Goal: Task Accomplishment & Management: Manage account settings

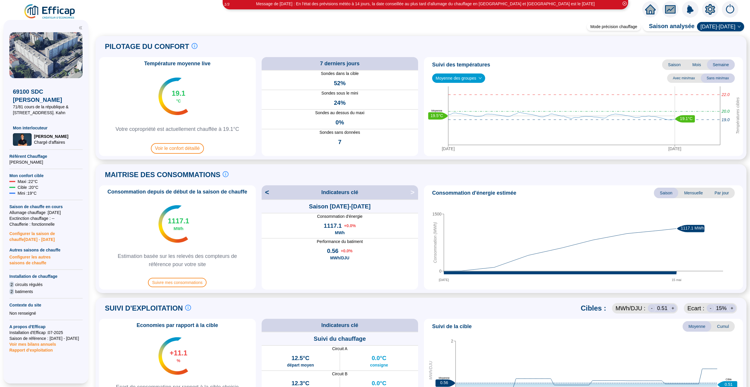
click at [646, 8] on icon "home" at bounding box center [650, 9] width 11 height 10
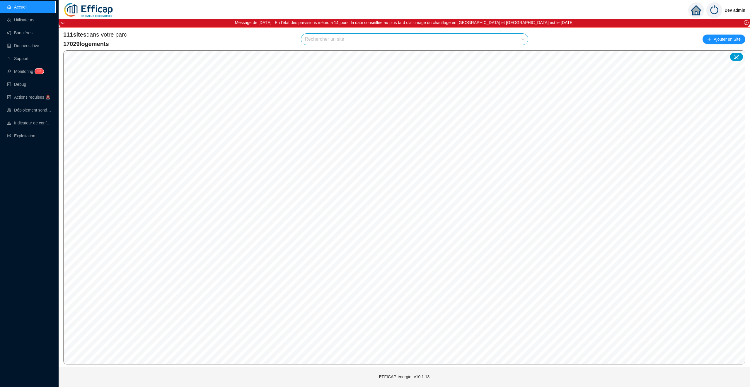
click at [340, 40] on input "search" at bounding box center [412, 39] width 214 height 11
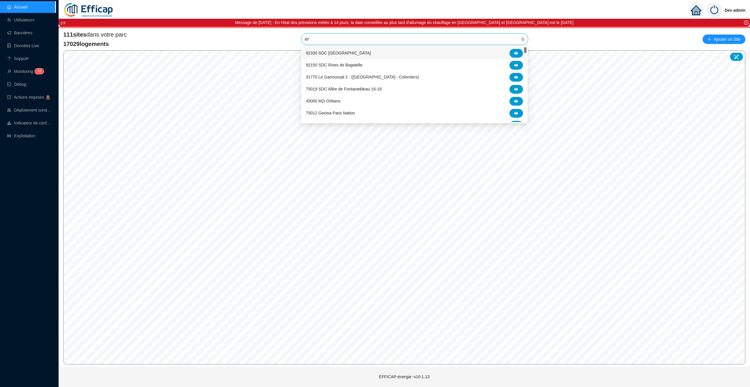
type input "era"
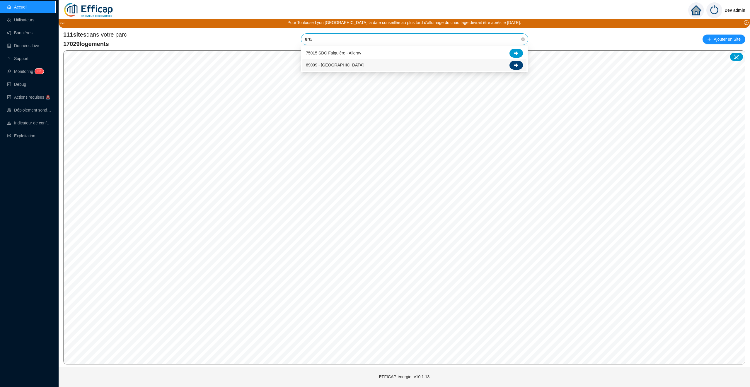
click at [517, 66] on icon at bounding box center [516, 65] width 4 height 4
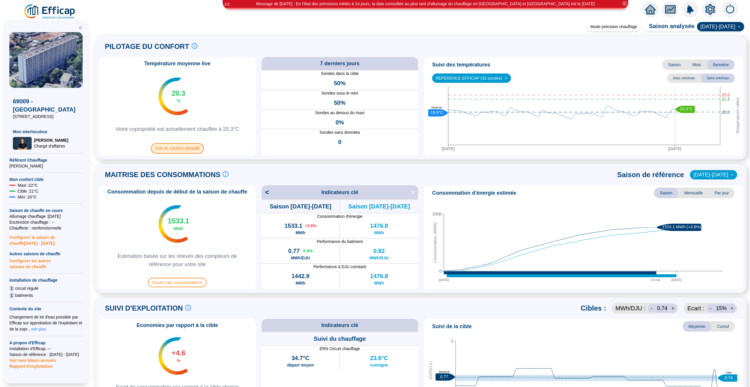
click at [170, 150] on span "Voir le confort détaillé" at bounding box center [177, 148] width 53 height 11
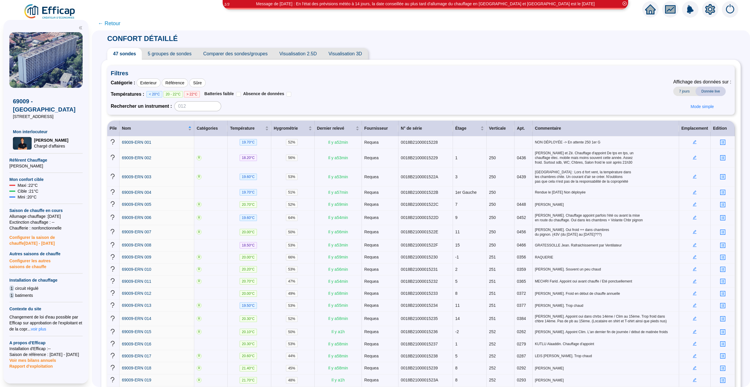
click at [309, 57] on span "Visualisation 2.5D" at bounding box center [297, 54] width 49 height 12
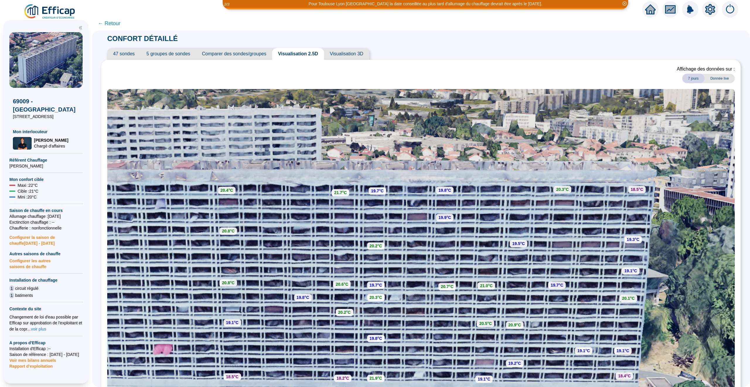
click at [116, 24] on span "← Retour" at bounding box center [109, 23] width 23 height 8
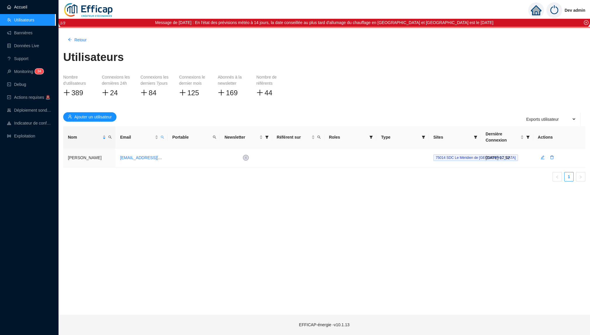
click at [27, 7] on link "Accueil" at bounding box center [17, 7] width 20 height 5
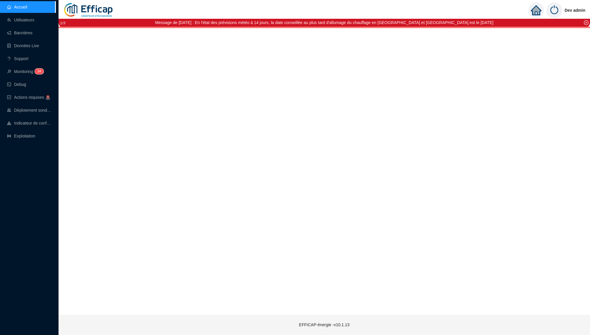
click at [27, 7] on link "Accueil" at bounding box center [17, 7] width 20 height 5
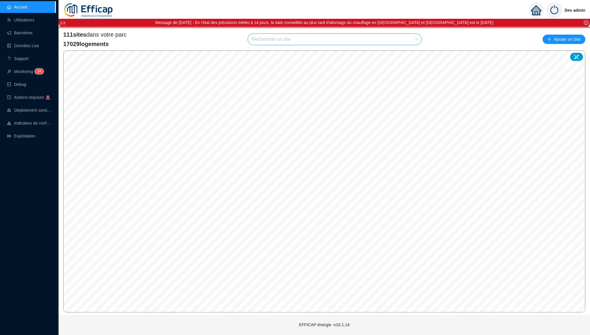
click at [260, 39] on input "search" at bounding box center [332, 39] width 161 height 11
type input "cler"
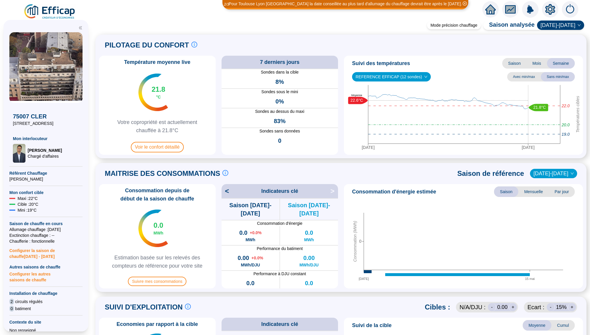
click at [35, 277] on span "Configurer les autres saisons de chauffe" at bounding box center [45, 276] width 73 height 13
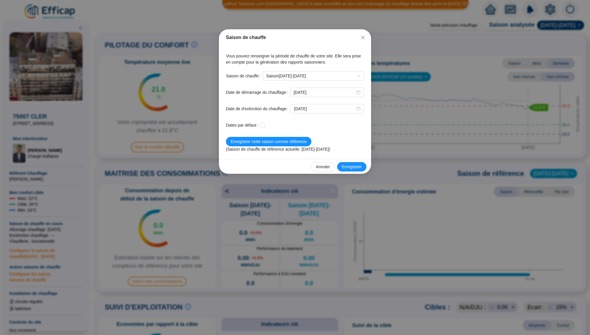
click at [89, 208] on div "Saison de chauffe Vous pouvez renseigner la période de chauffe de votre site. E…" at bounding box center [295, 167] width 590 height 335
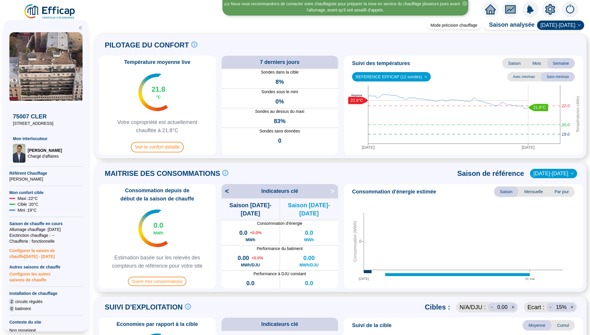
click at [37, 250] on span "Configurer la saison de chauffe 2025 - 2026" at bounding box center [45, 251] width 73 height 15
type input "2025-09-25"
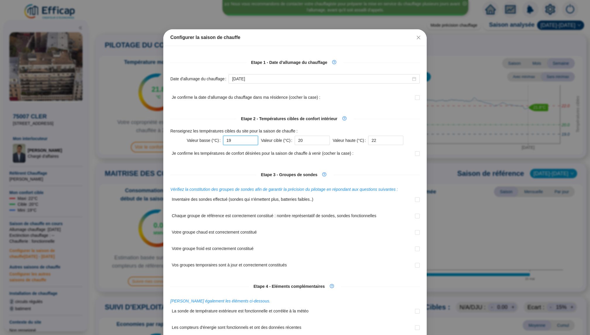
drag, startPoint x: 244, startPoint y: 141, endPoint x: 243, endPoint y: 138, distance: 2.9
click at [243, 141] on input "19" at bounding box center [240, 140] width 35 height 9
type input "1"
type input "20"
click at [311, 141] on input "20" at bounding box center [312, 140] width 35 height 9
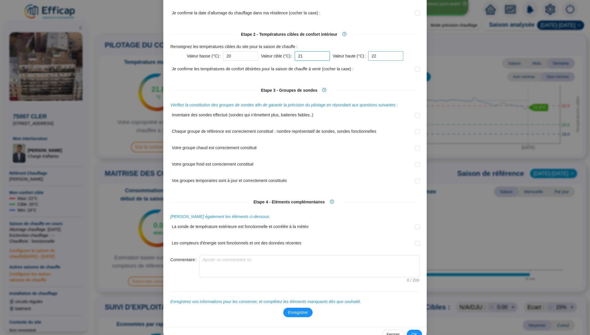
scroll to position [97, 0]
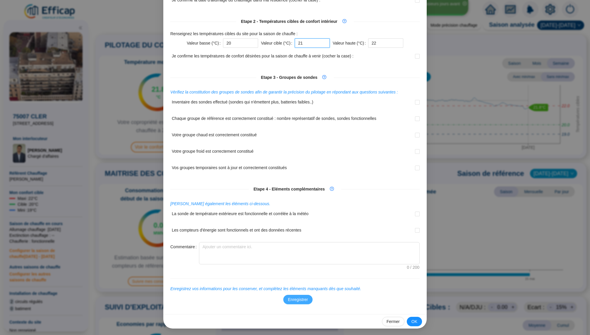
type input "21"
click at [304, 298] on span "Enregistrer" at bounding box center [298, 299] width 20 height 6
click at [417, 322] on span "OK" at bounding box center [415, 321] width 6 height 6
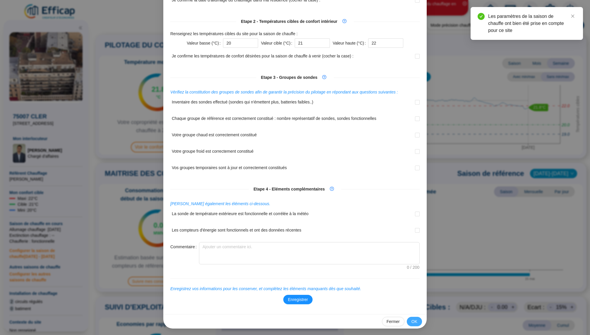
click at [416, 321] on span "OK" at bounding box center [415, 321] width 6 height 6
click at [413, 319] on span "OK" at bounding box center [415, 321] width 6 height 6
click at [393, 325] on div "Fermer OK" at bounding box center [295, 321] width 264 height 14
click at [393, 320] on span "Fermer" at bounding box center [393, 321] width 13 height 6
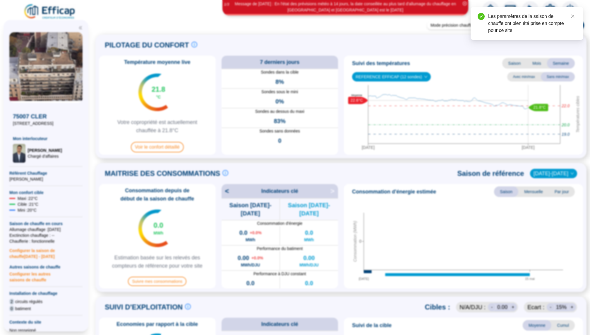
scroll to position [68, 0]
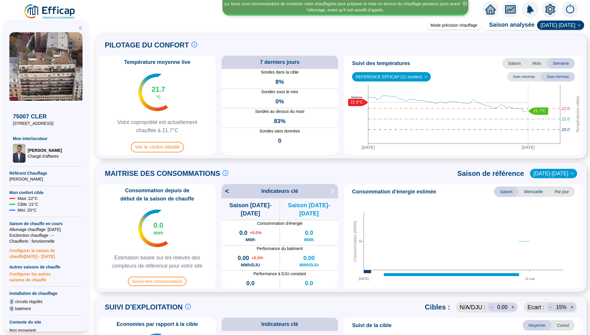
click at [493, 9] on icon "home" at bounding box center [491, 9] width 11 height 8
